Goal: Information Seeking & Learning: Learn about a topic

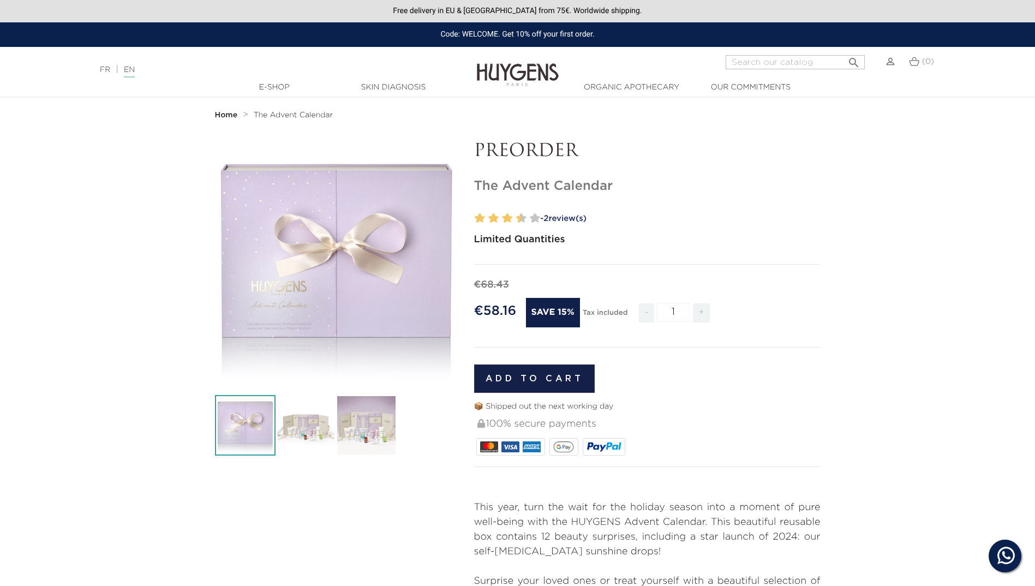
click at [277, 416] on img at bounding box center [306, 425] width 61 height 61
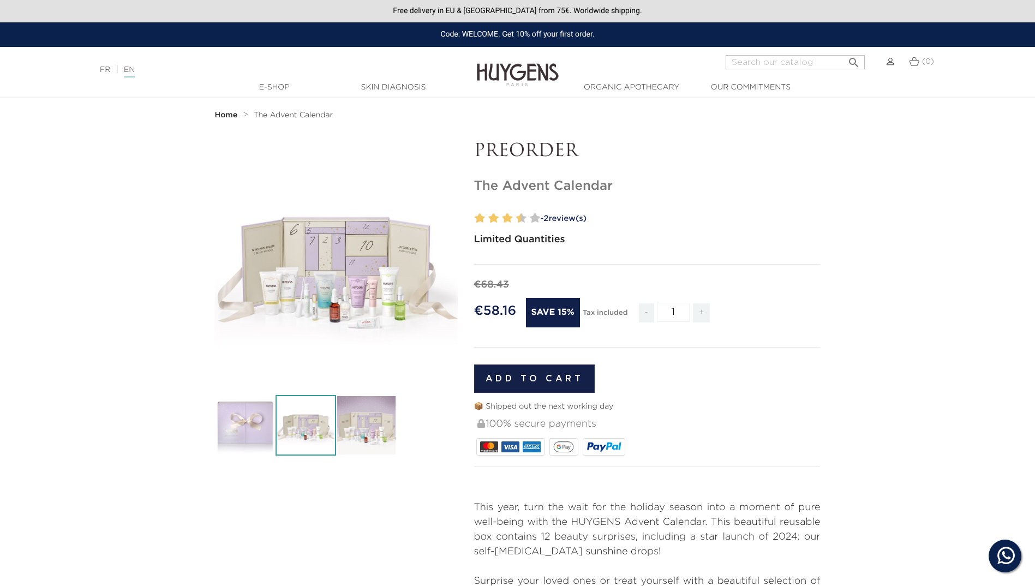
click at [360, 419] on img at bounding box center [366, 425] width 61 height 61
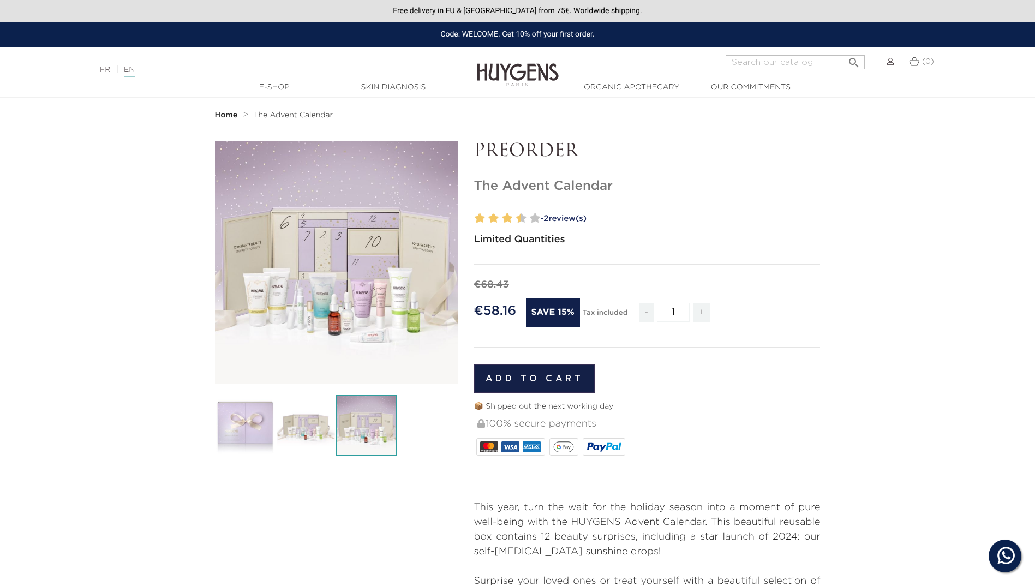
click at [330, 321] on div "" at bounding box center [336, 262] width 243 height 243
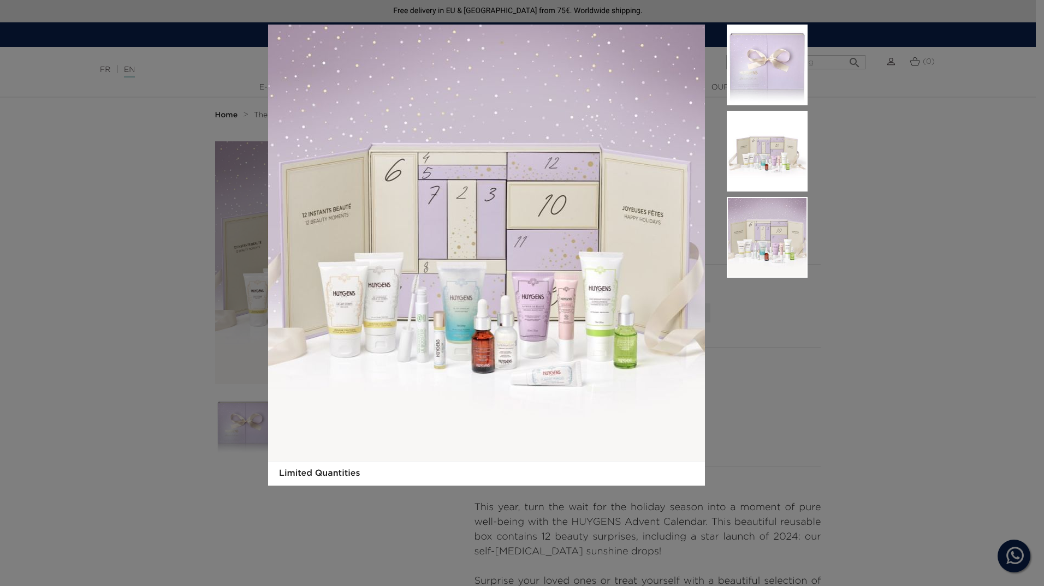
click at [441, 303] on img at bounding box center [486, 243] width 437 height 437
click at [774, 145] on img at bounding box center [766, 151] width 81 height 81
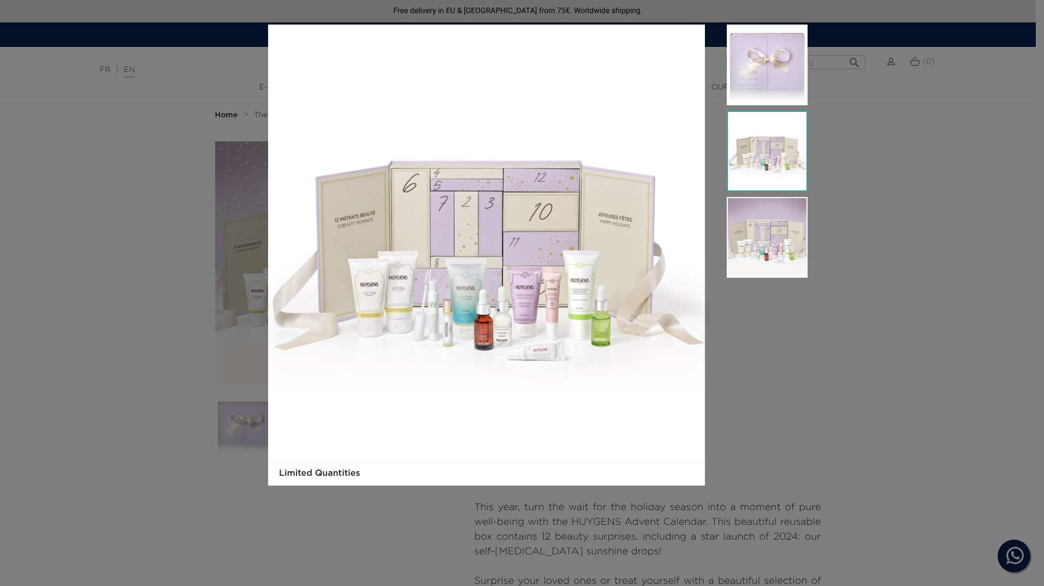
click at [764, 46] on img at bounding box center [766, 65] width 81 height 81
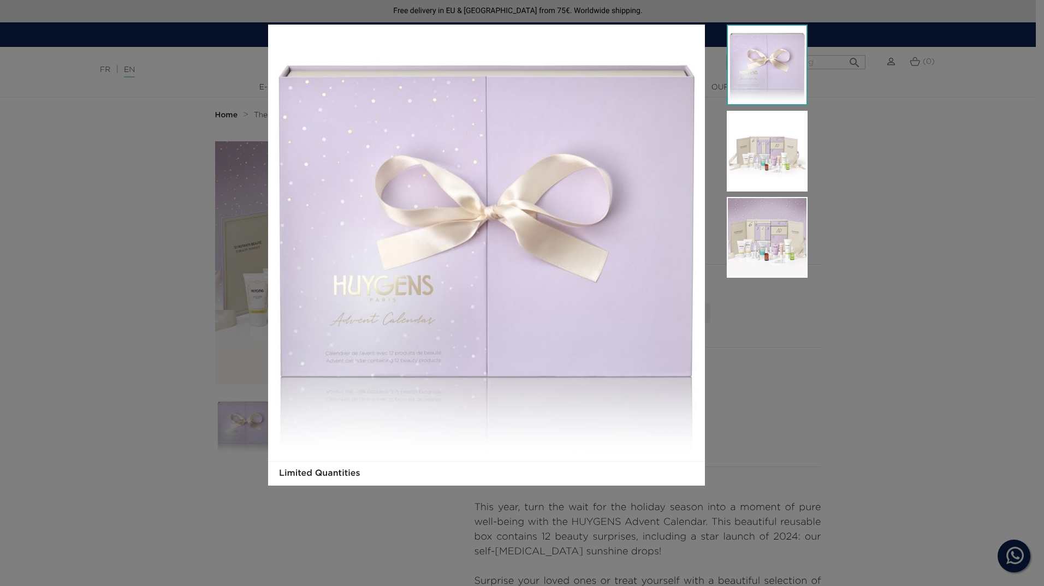
click at [878, 480] on div "Limited Quantities" at bounding box center [522, 293] width 1044 height 586
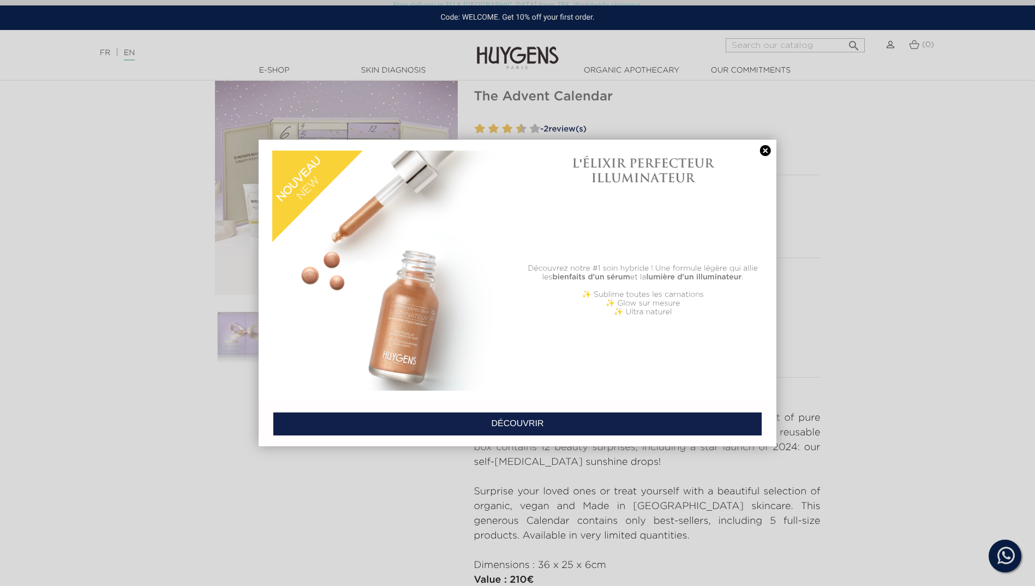
scroll to position [109, 0]
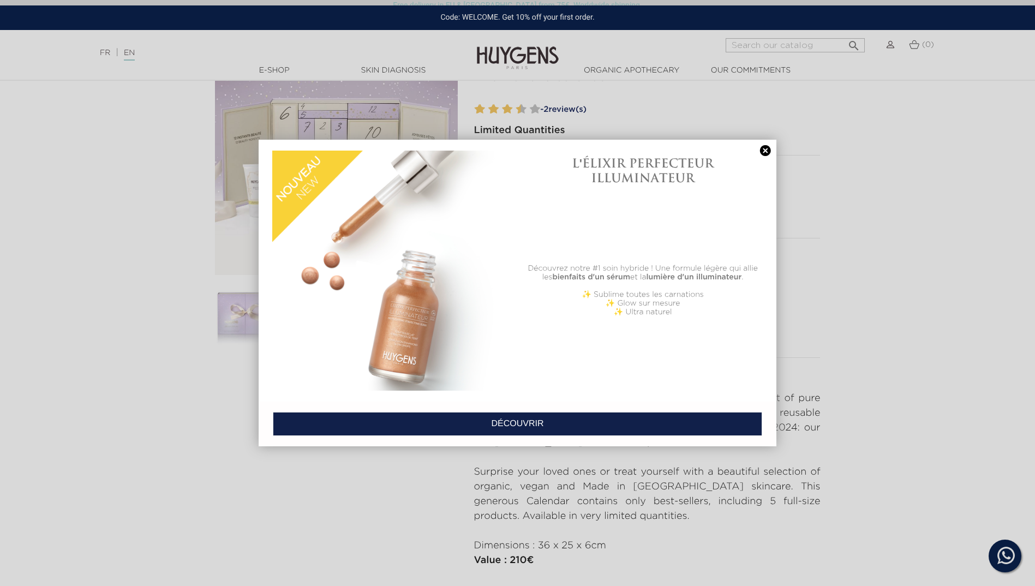
click at [758, 148] on link at bounding box center [765, 150] width 15 height 11
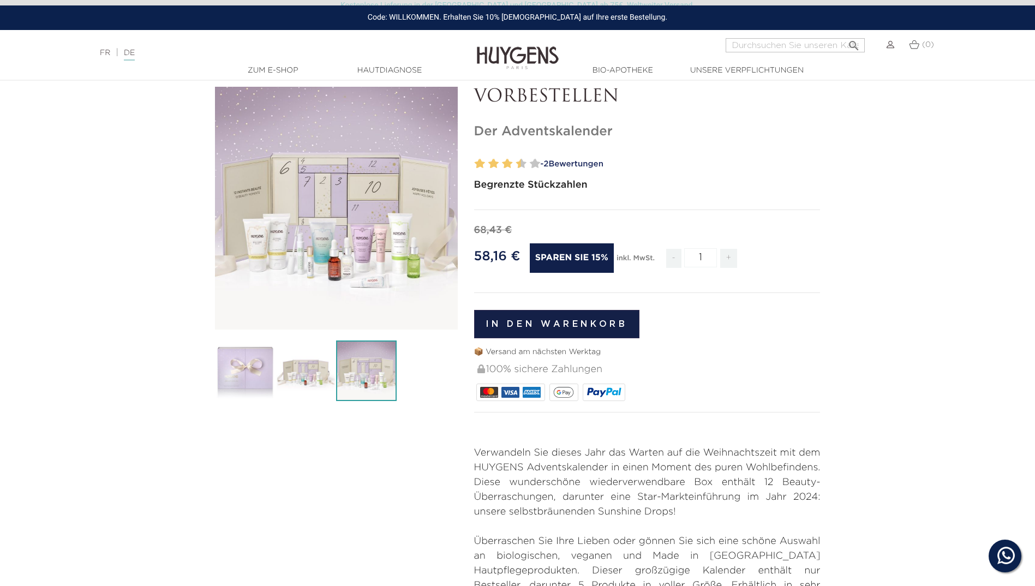
scroll to position [0, 0]
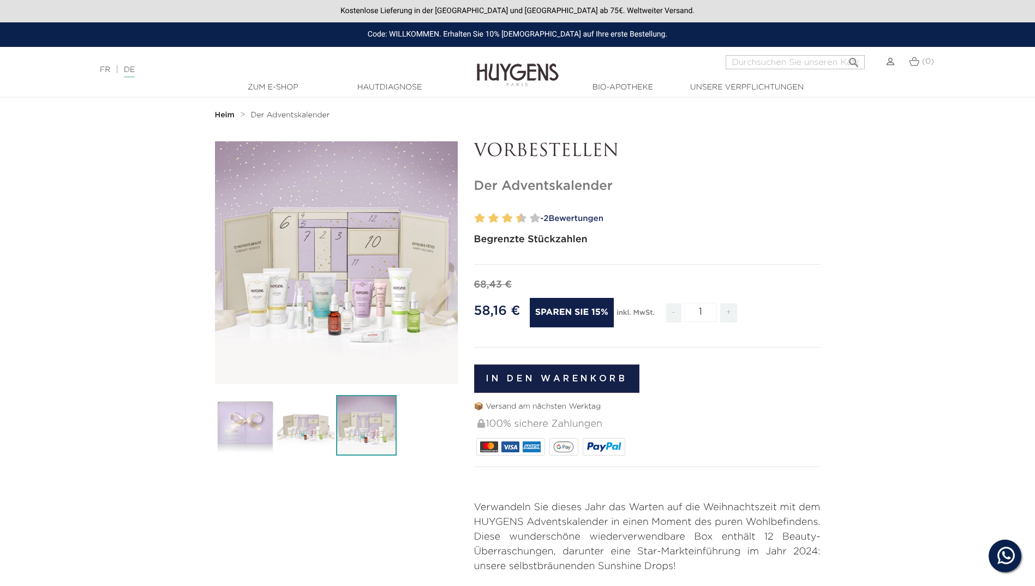
click at [306, 426] on img at bounding box center [306, 425] width 61 height 61
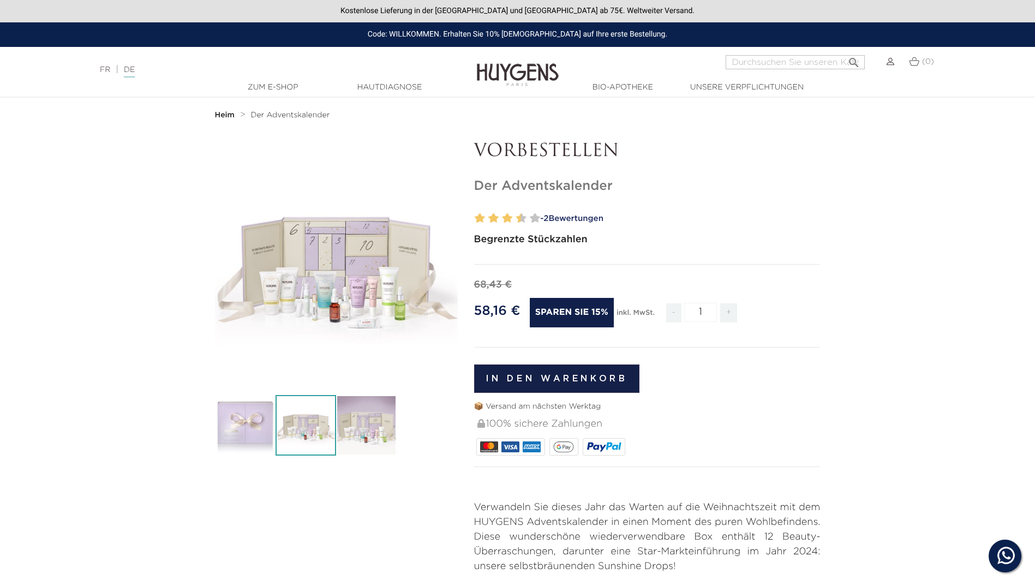
click at [340, 292] on div "" at bounding box center [336, 262] width 243 height 243
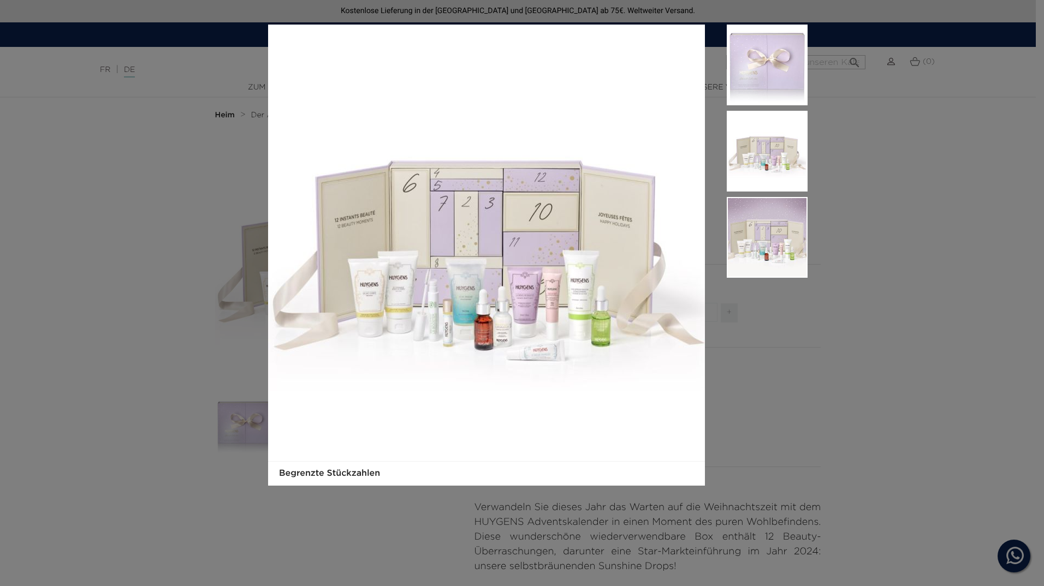
click at [400, 294] on img at bounding box center [486, 243] width 437 height 437
click at [737, 178] on img at bounding box center [766, 151] width 81 height 81
click at [388, 378] on img at bounding box center [486, 243] width 437 height 437
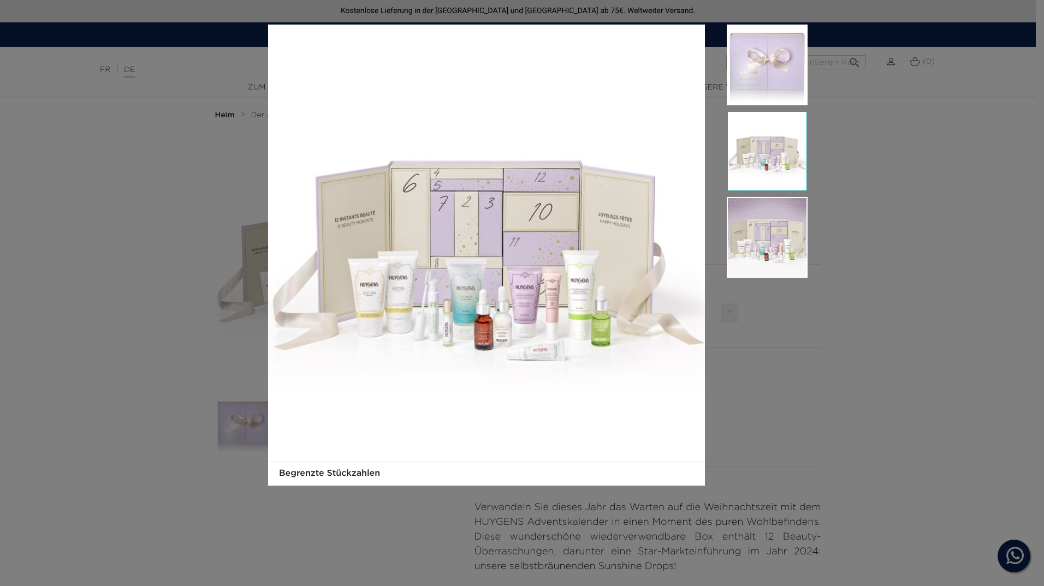
click at [388, 378] on img at bounding box center [486, 243] width 437 height 437
click at [945, 153] on div "Begrenzte Stückzahlen" at bounding box center [522, 293] width 1044 height 586
